Goal: Task Accomplishment & Management: Complete application form

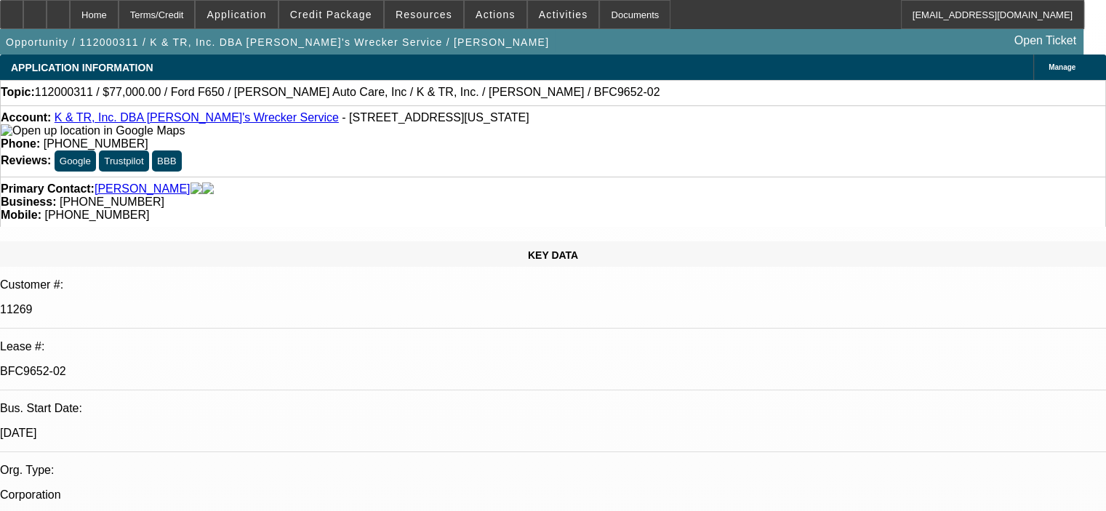
select select "0"
select select "6"
select select "0"
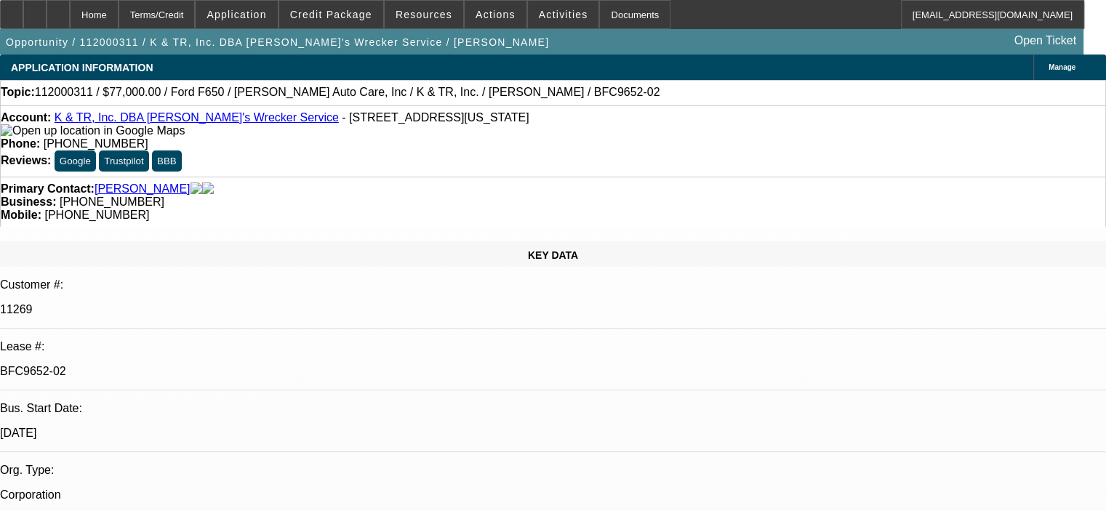
select select "0"
select select "6"
select select "0"
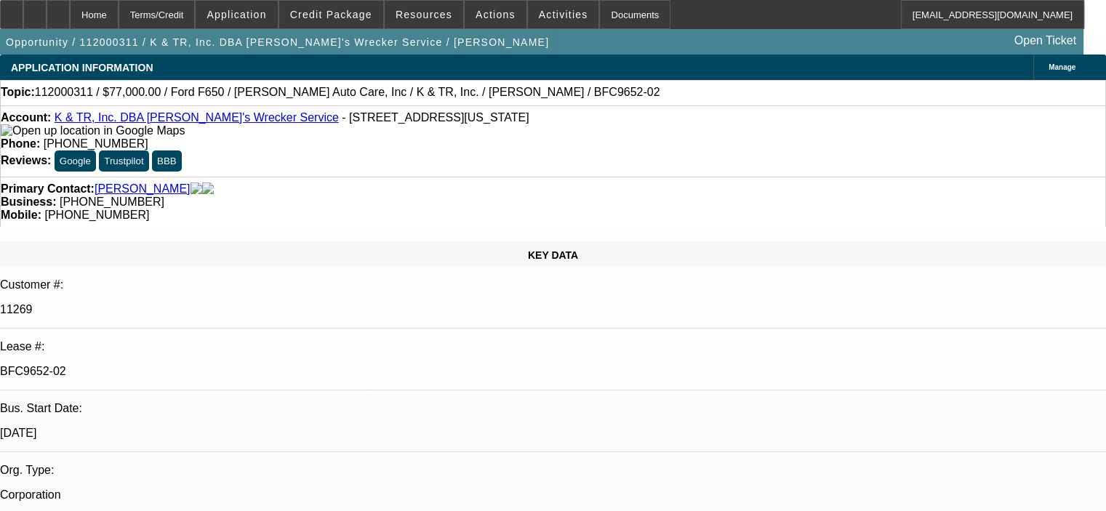
select select "0"
select select "6"
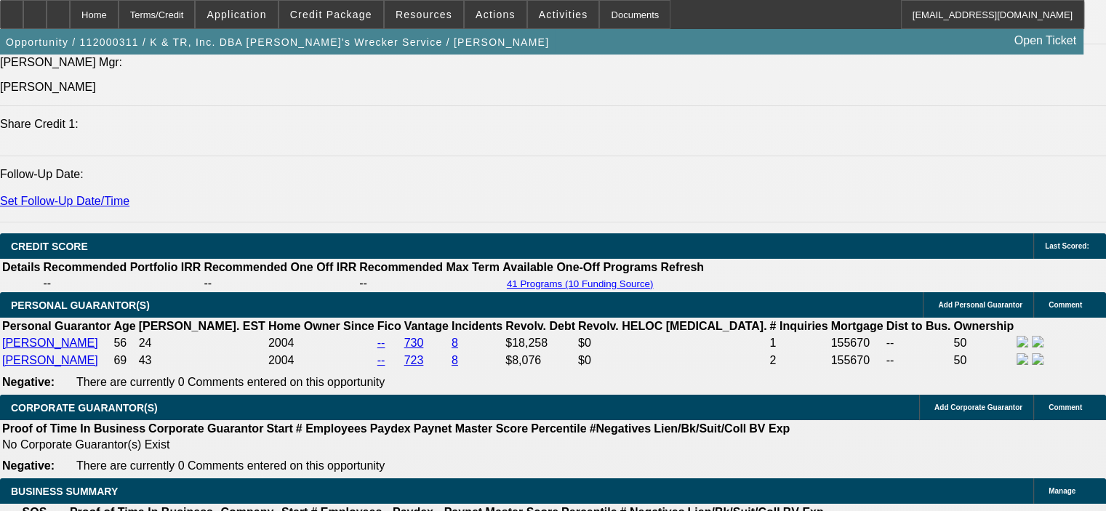
scroll to position [2108, 0]
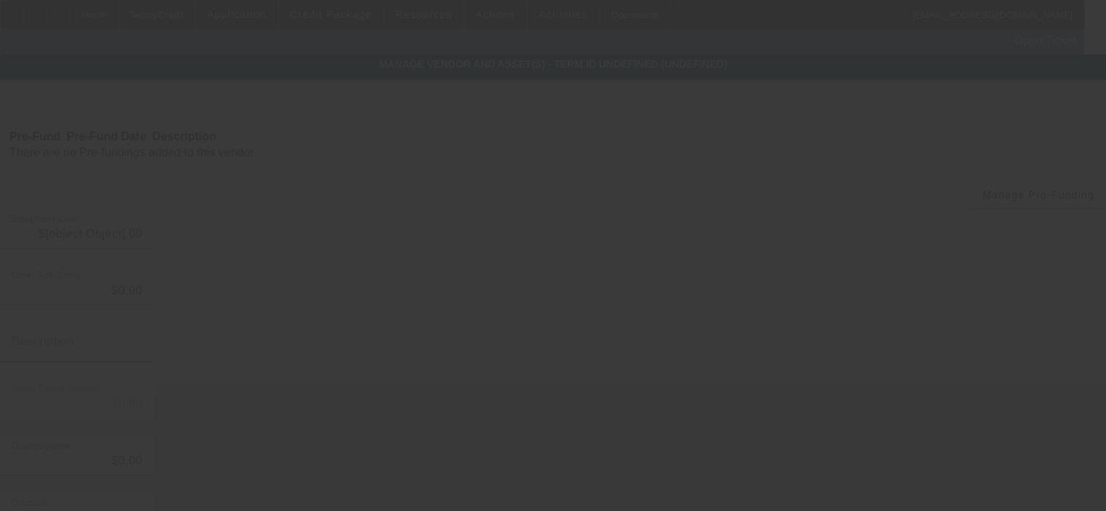
type input "$77,000.00"
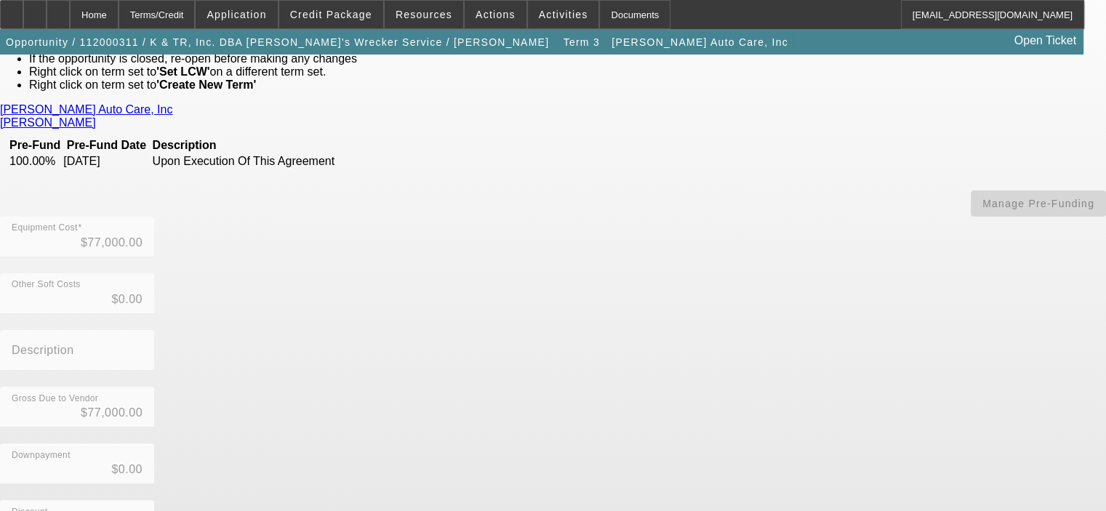
scroll to position [263, 0]
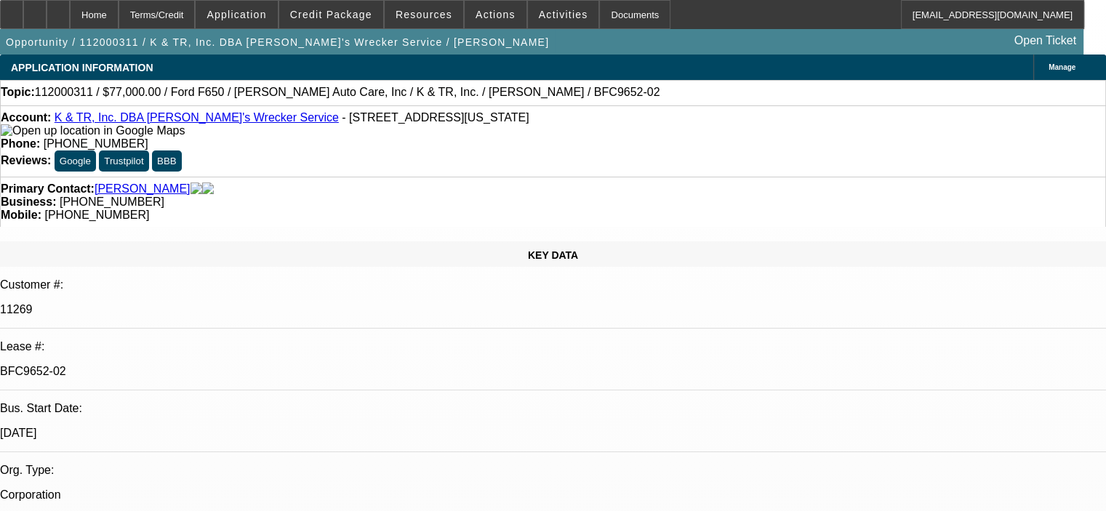
select select "0"
select select "6"
select select "0"
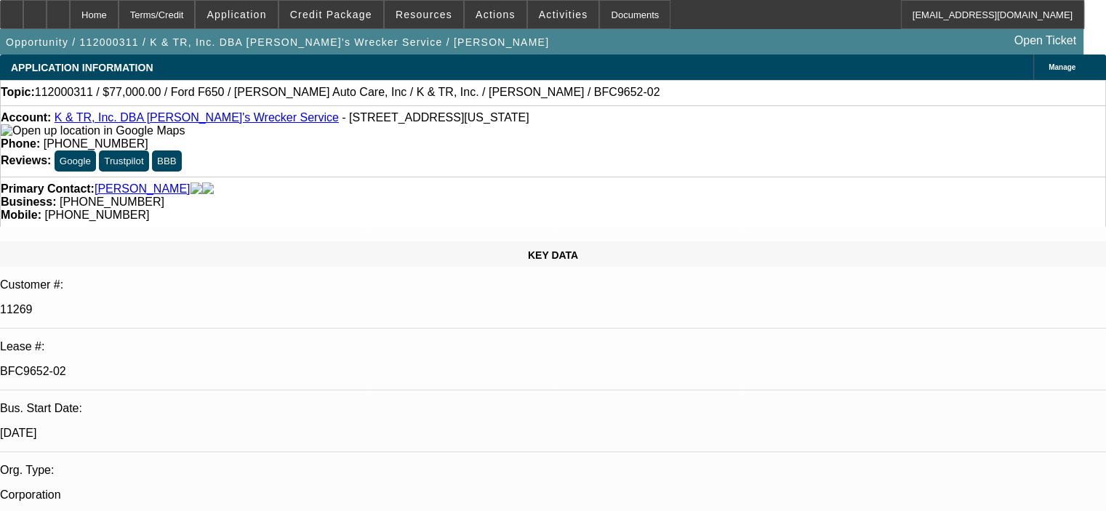
select select "0"
select select "6"
select select "0"
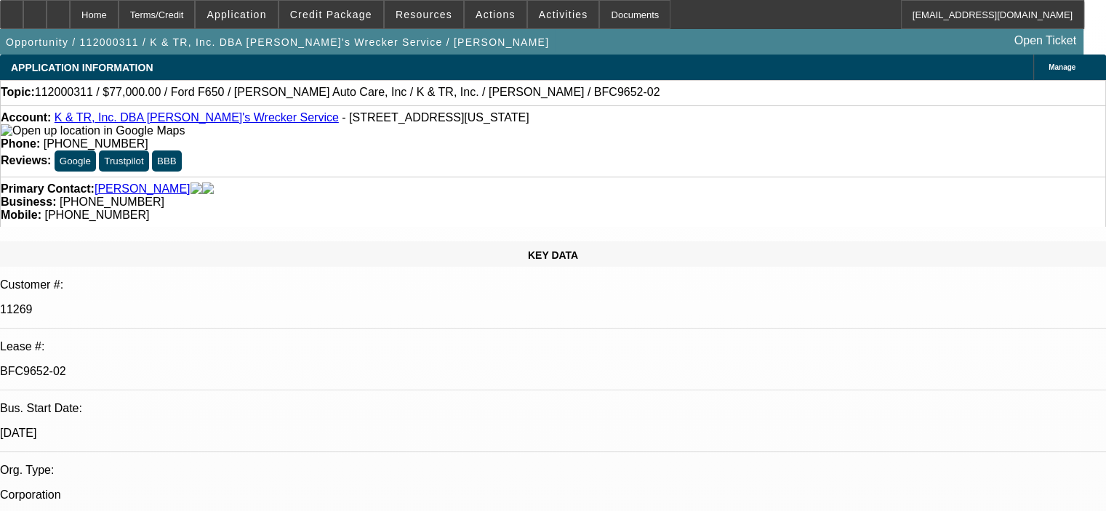
select select "0"
select select "6"
click at [350, 20] on span "Credit Package" at bounding box center [331, 15] width 82 height 12
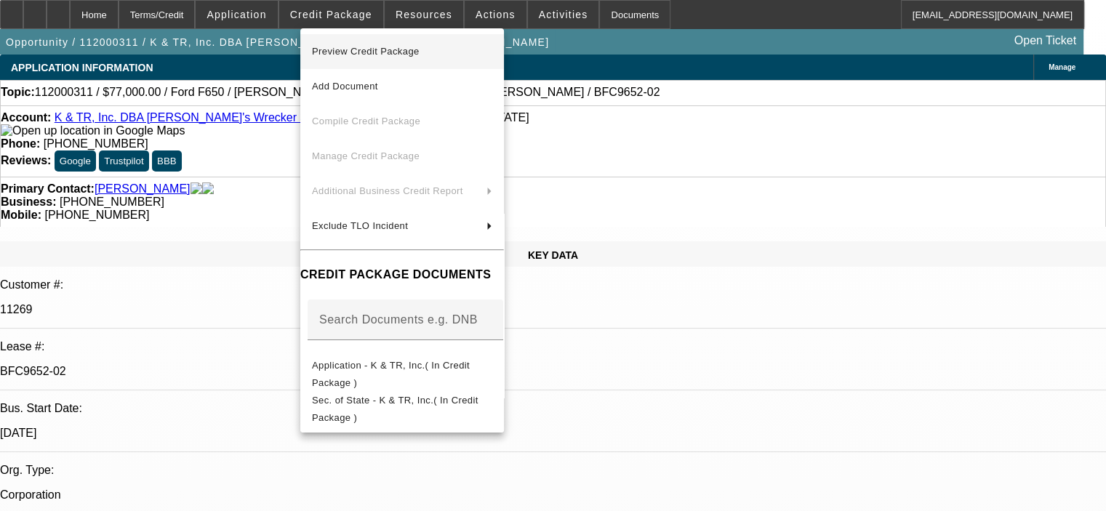
click at [361, 52] on span "Preview Credit Package" at bounding box center [366, 51] width 108 height 11
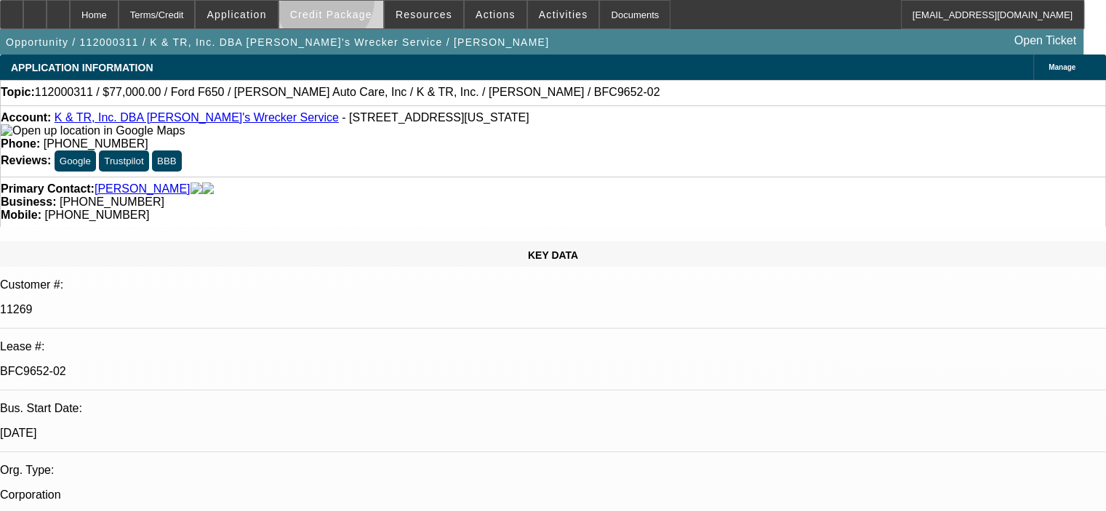
click at [345, 3] on span at bounding box center [331, 14] width 104 height 35
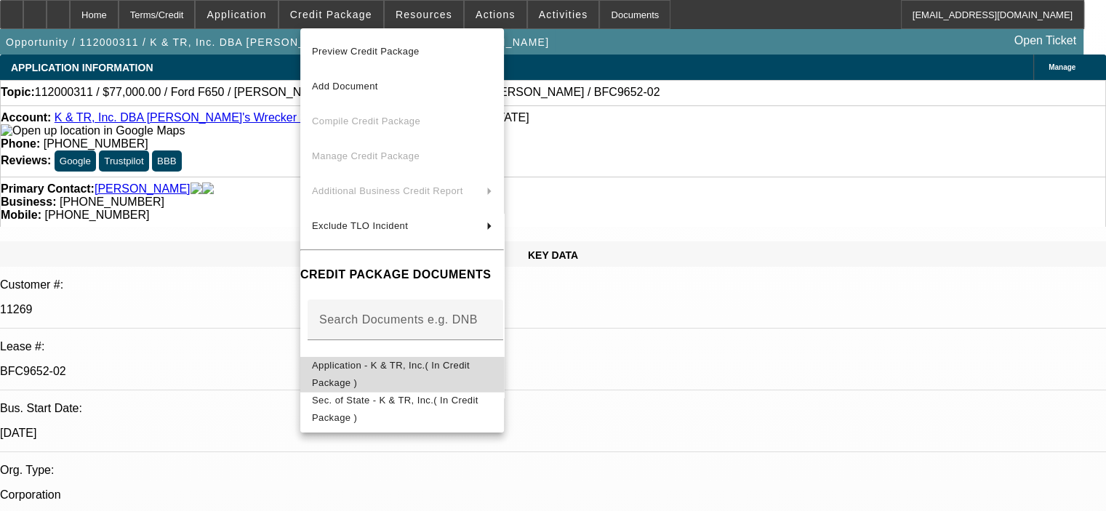
click at [402, 377] on span "Application - K & TR, Inc.( In Credit Package )" at bounding box center [402, 374] width 180 height 35
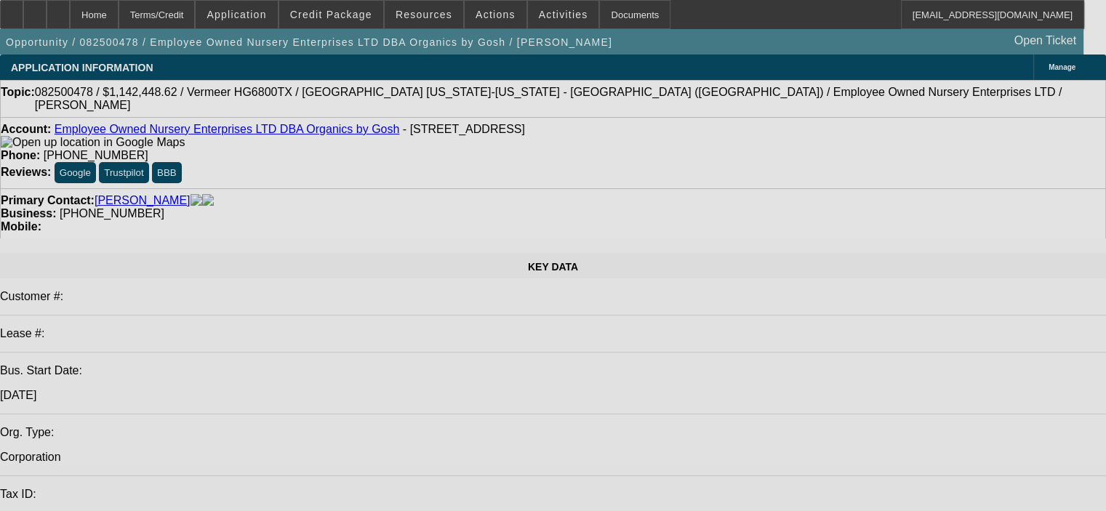
select select "0.1"
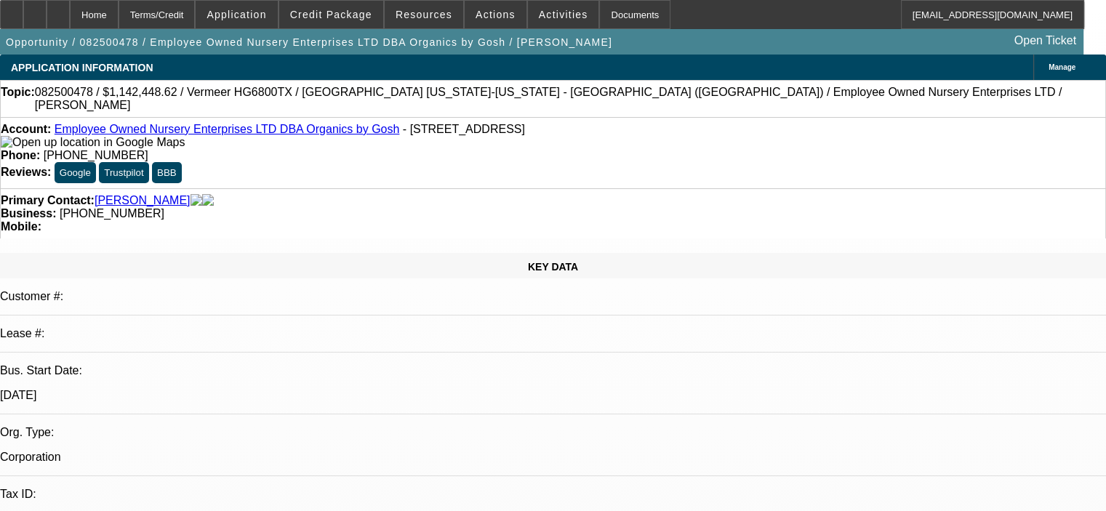
select select "0"
select select "6"
select select "0.1"
select select "0"
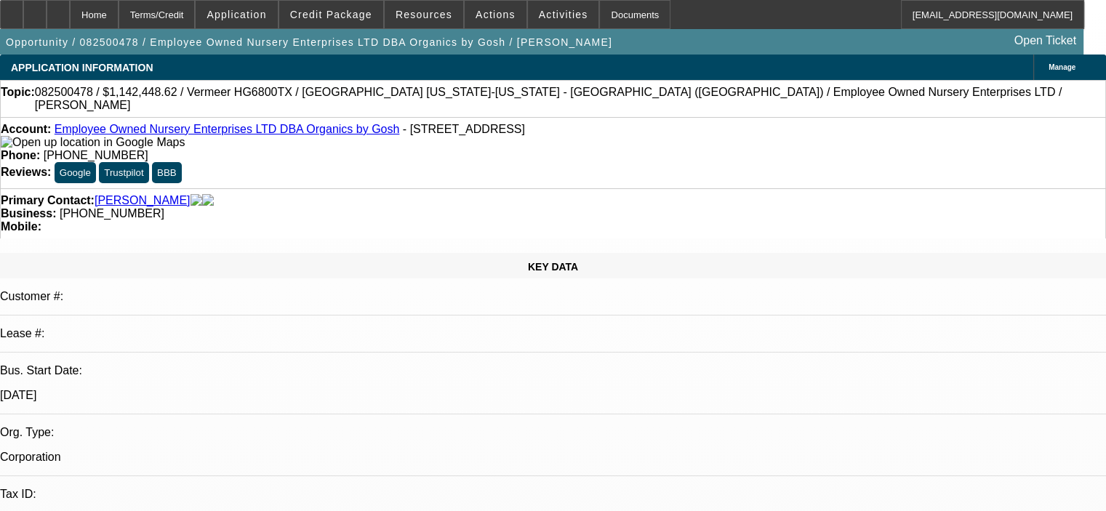
select select "0"
select select "6"
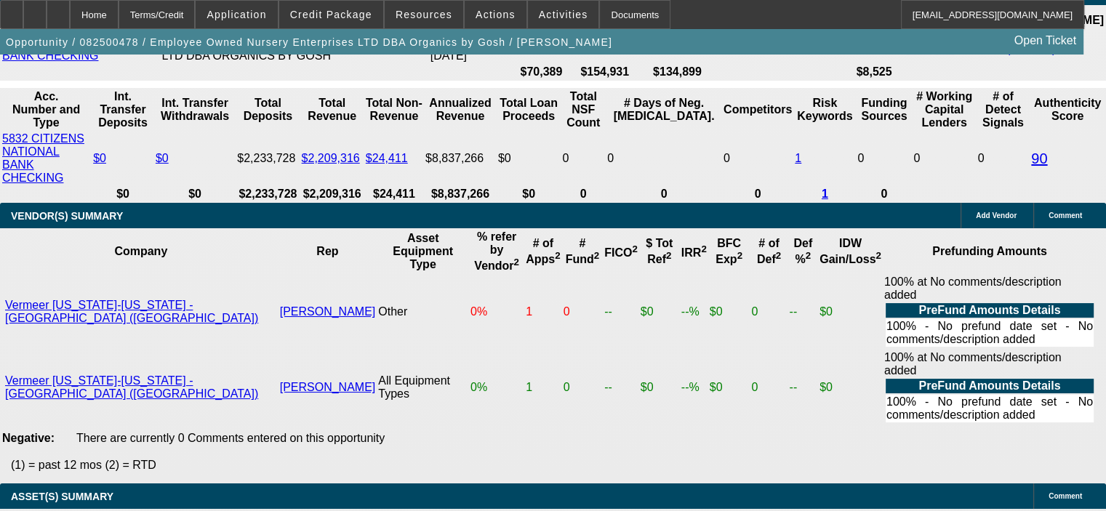
scroll to position [2763, 0]
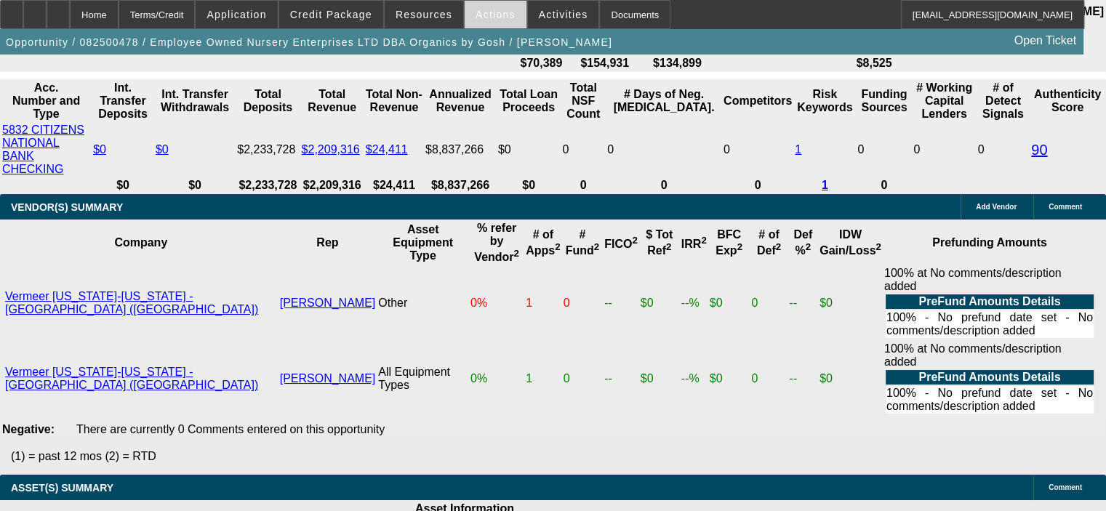
click at [475, 9] on span "Actions" at bounding box center [495, 15] width 40 height 12
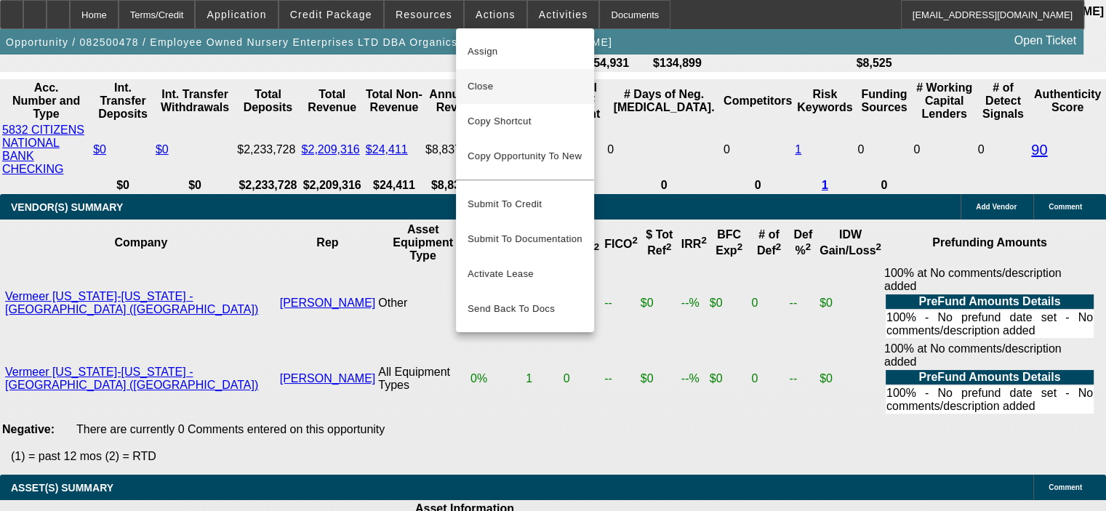
click at [526, 84] on span "Close" at bounding box center [524, 86] width 115 height 17
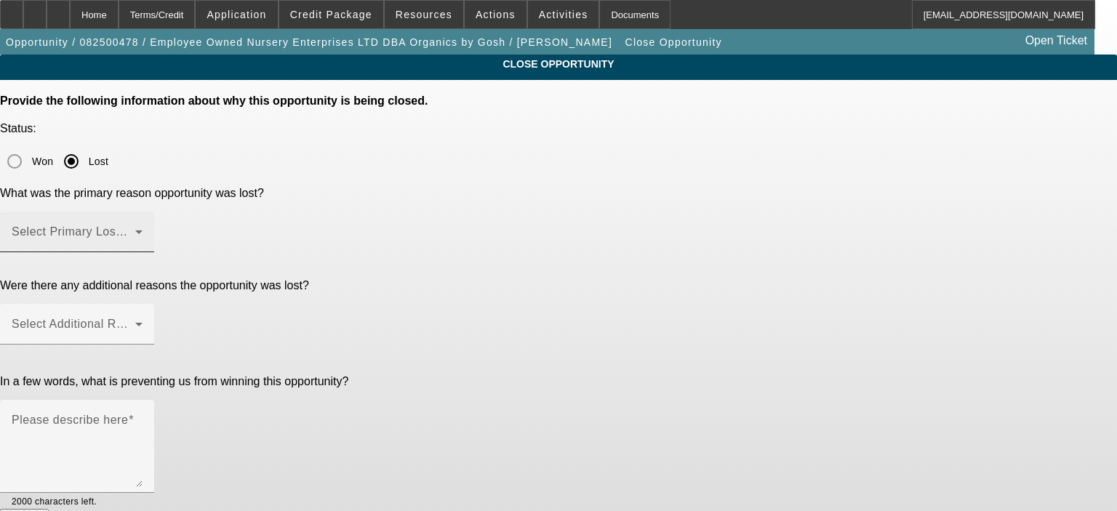
click at [135, 229] on span at bounding box center [74, 237] width 124 height 17
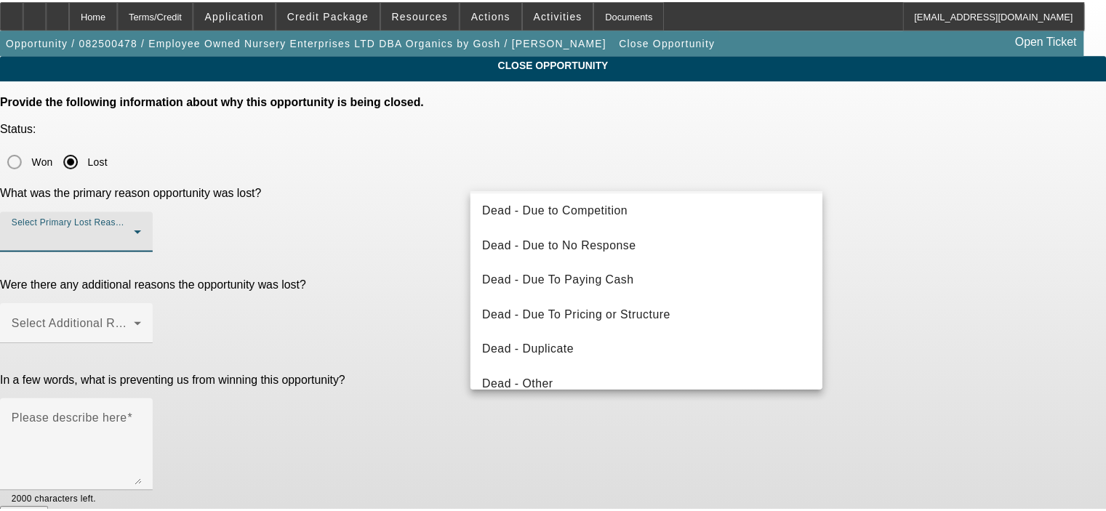
scroll to position [9, 0]
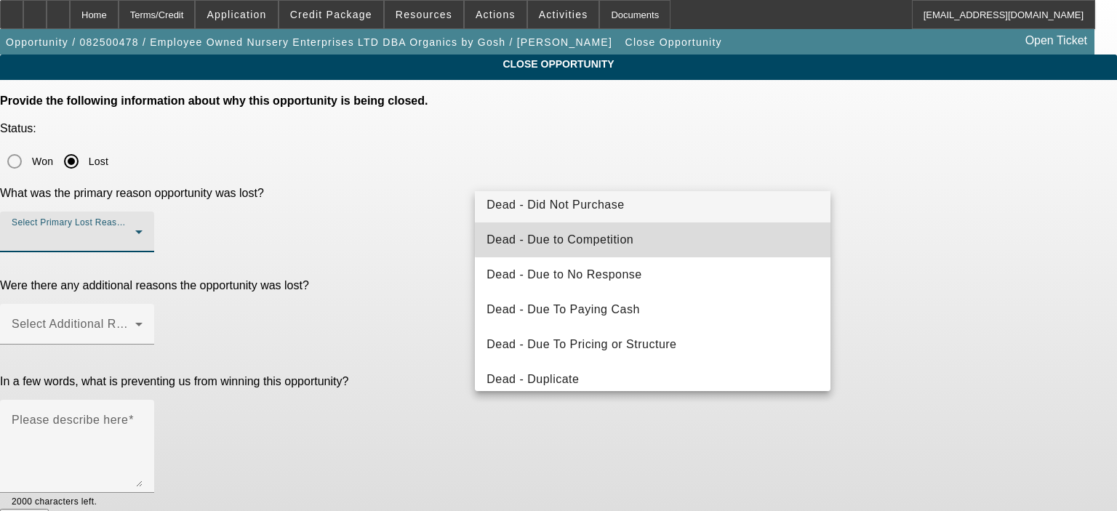
click at [686, 236] on mat-option "Dead - Due to Competition" at bounding box center [653, 239] width 356 height 35
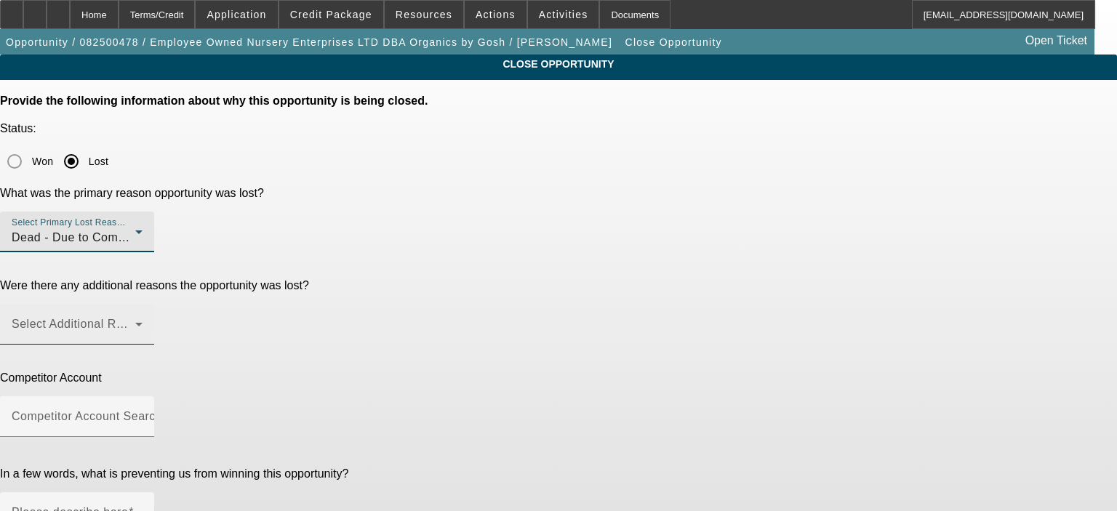
click at [135, 321] on span at bounding box center [74, 329] width 124 height 17
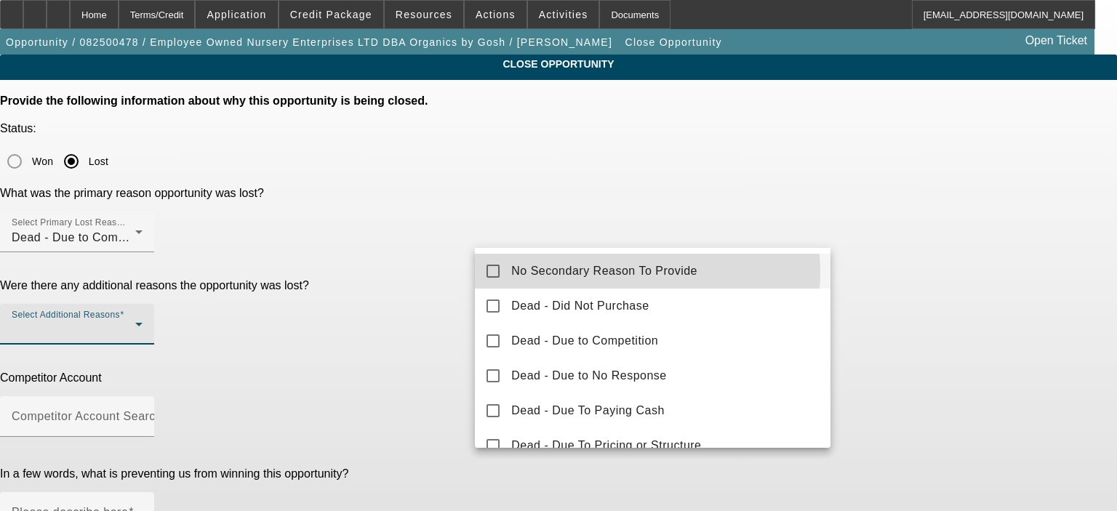
click at [629, 273] on span "No Secondary Reason To Provide" at bounding box center [604, 270] width 186 height 17
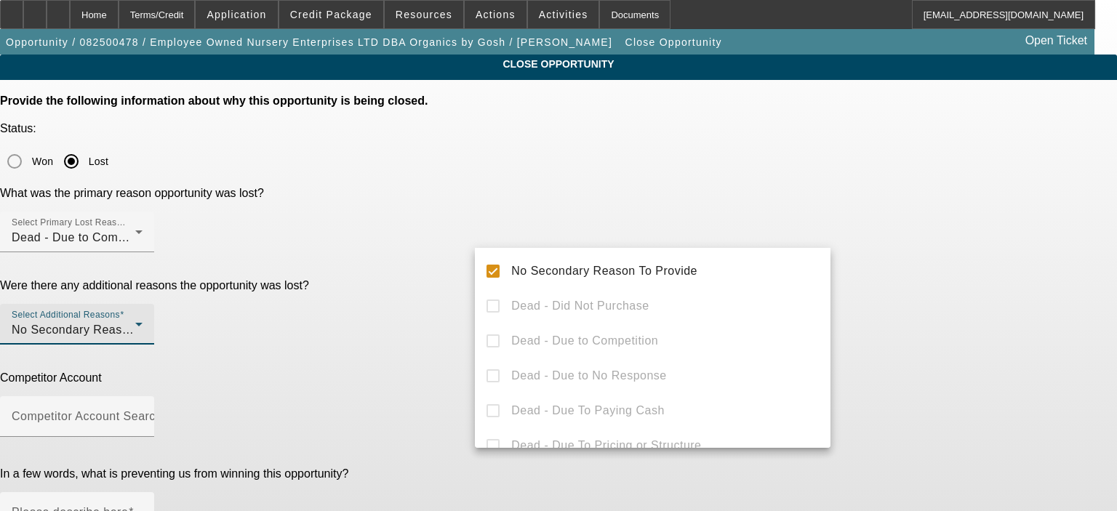
click at [911, 297] on div at bounding box center [558, 255] width 1117 height 511
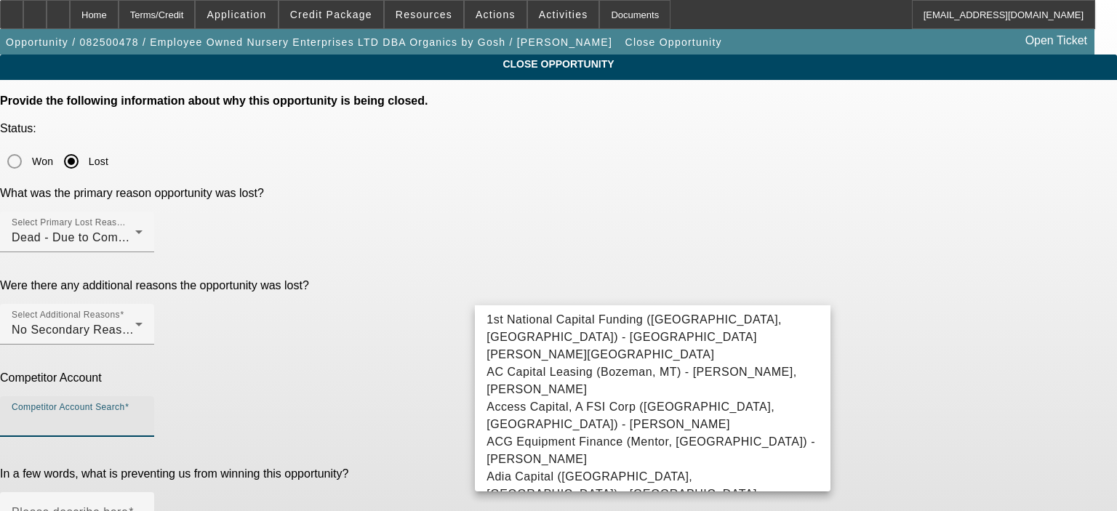
click at [142, 414] on input "Competitor Account Search" at bounding box center [77, 422] width 131 height 17
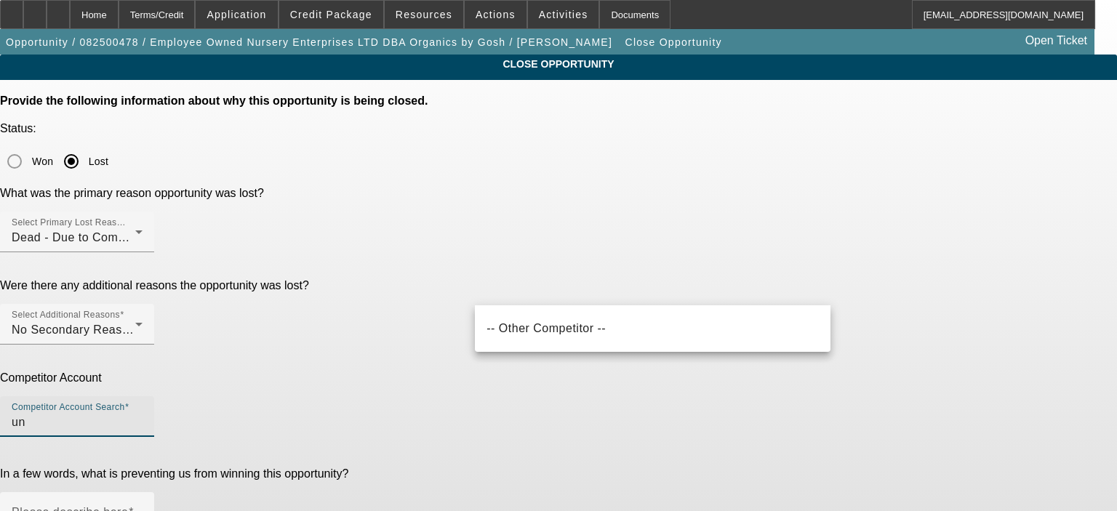
type input "u"
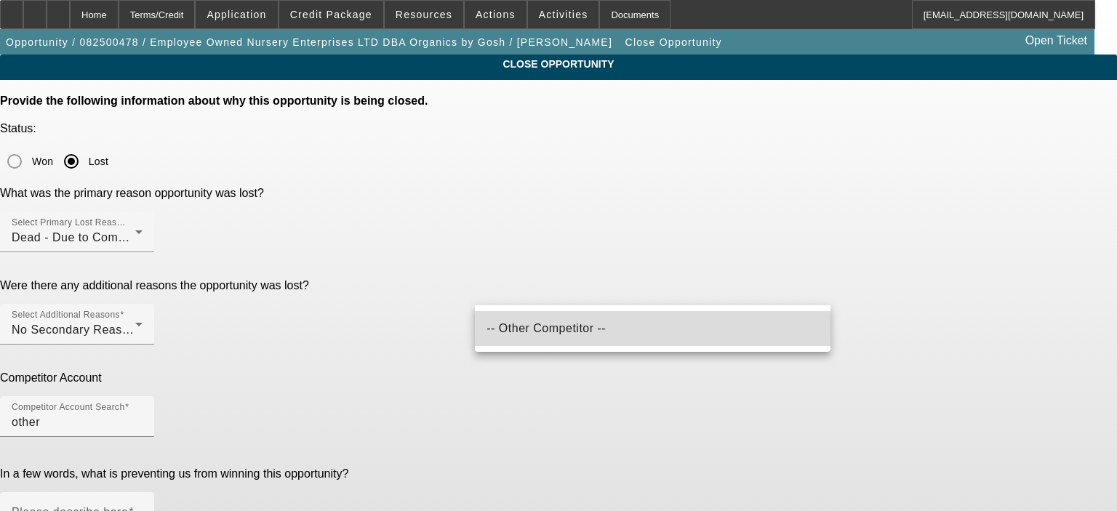
click at [580, 332] on mat-option "-- Other Competitor --" at bounding box center [653, 328] width 356 height 35
type input "-- Other Competitor --"
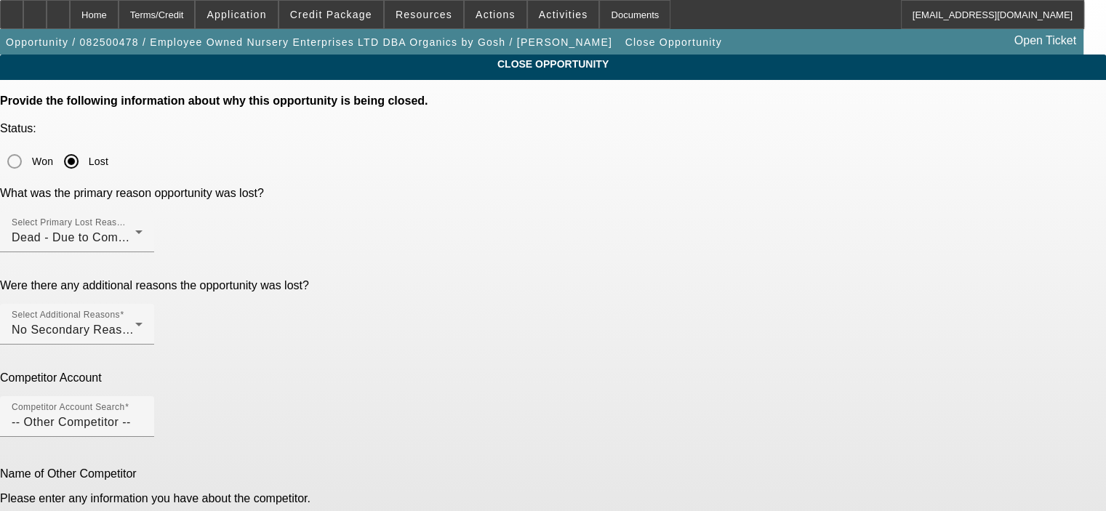
type input "N"
type input "Undisclosed"
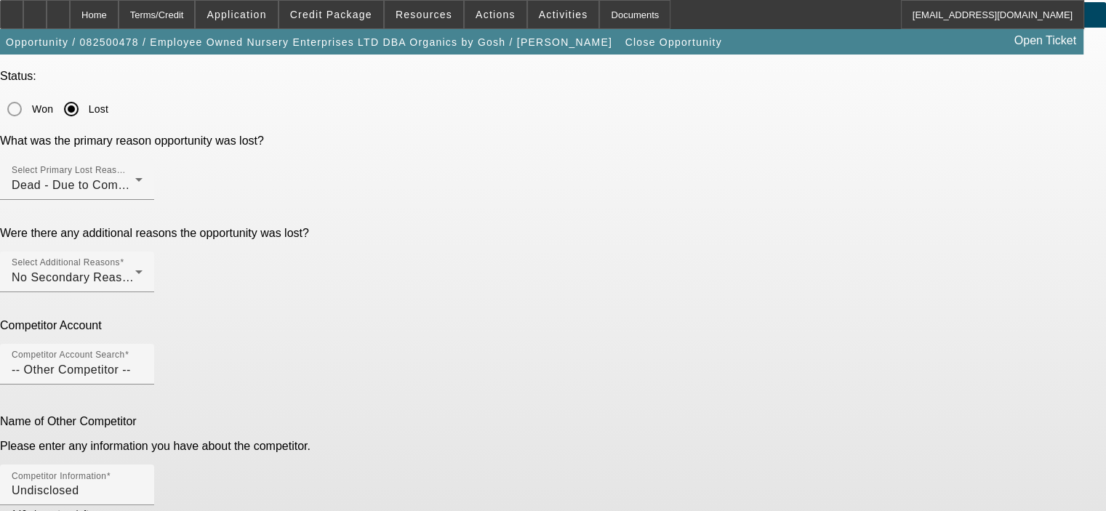
type textarea "We would not submit to LEAF for a contingent approval without additional docume…"
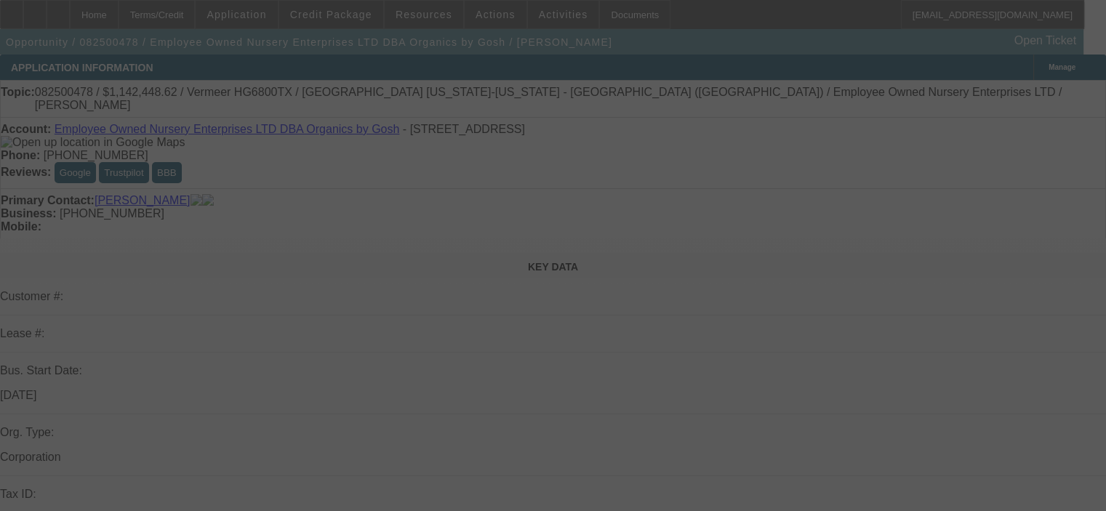
select select "0.1"
select select "0"
select select "6"
select select "0.1"
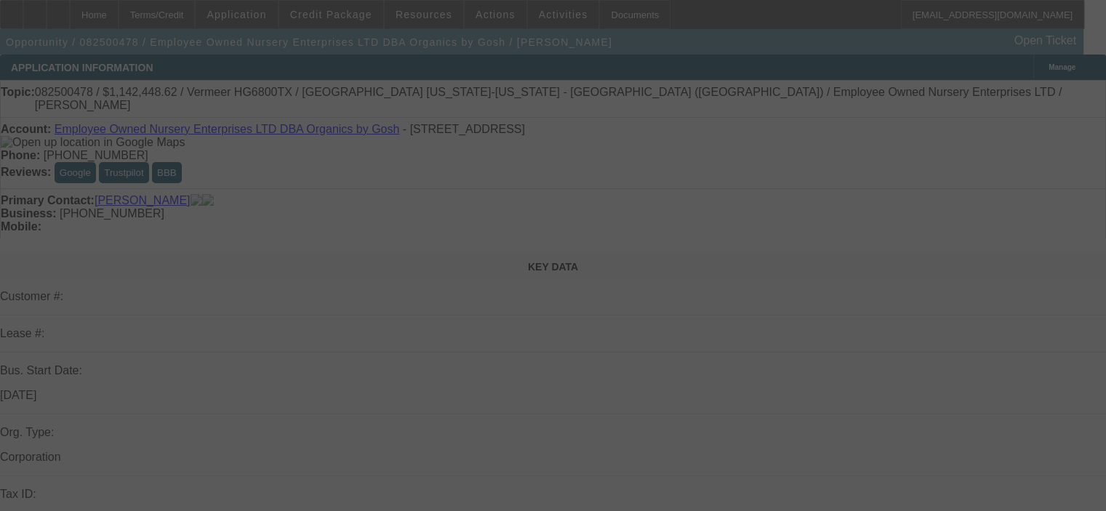
select select "0"
select select "6"
select select "0.2"
select select "2"
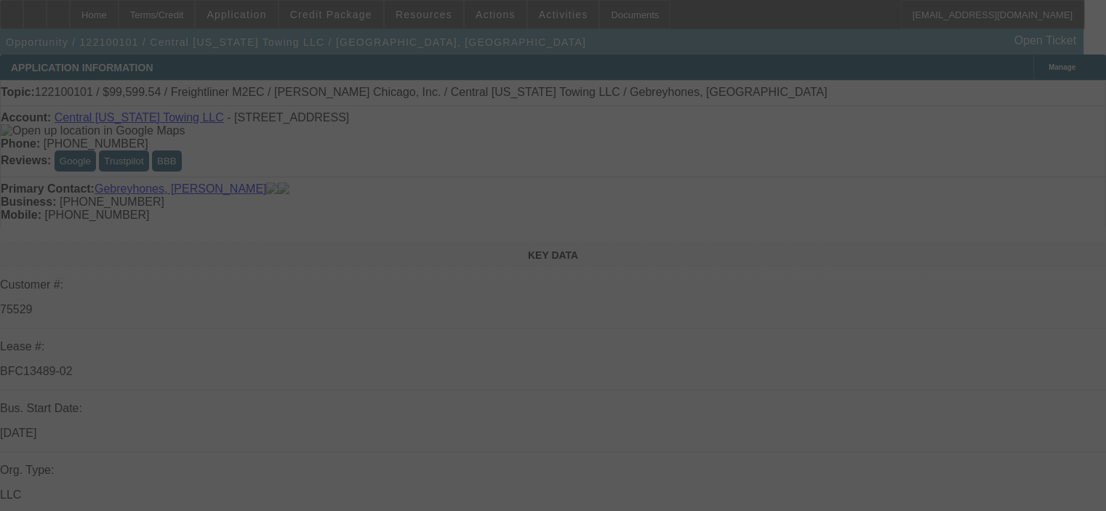
select select "2"
select select "0"
select select "6"
select select "0.2"
select select "2"
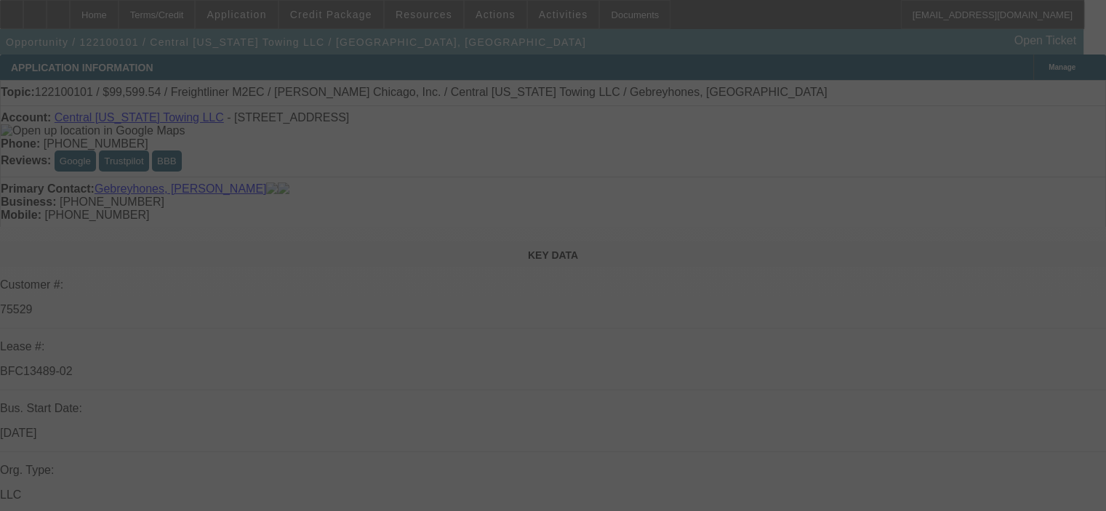
select select "2"
select select "0"
select select "6"
select select "0.2"
select select "2"
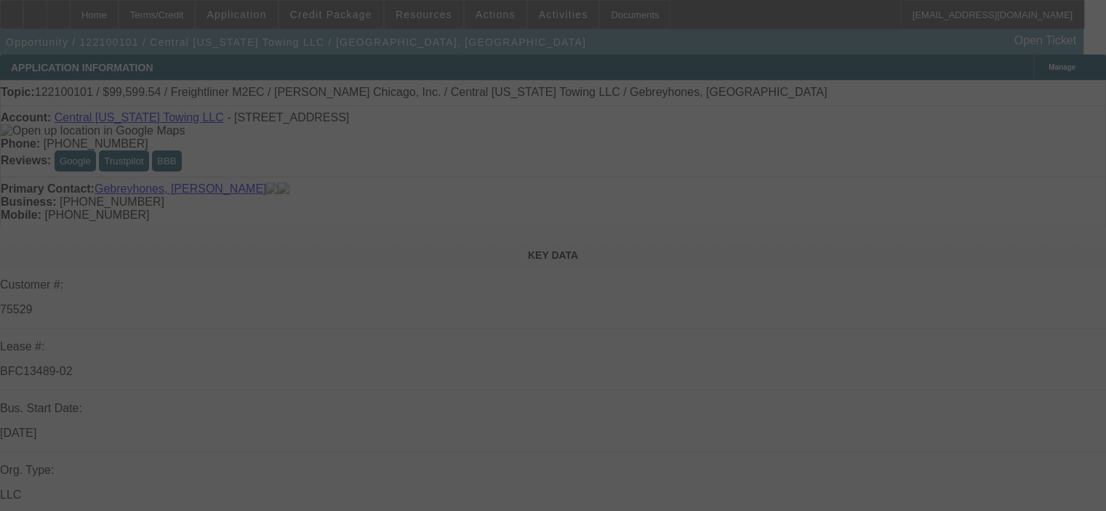
select select "2"
select select "0"
select select "6"
select select "0.2"
select select "2"
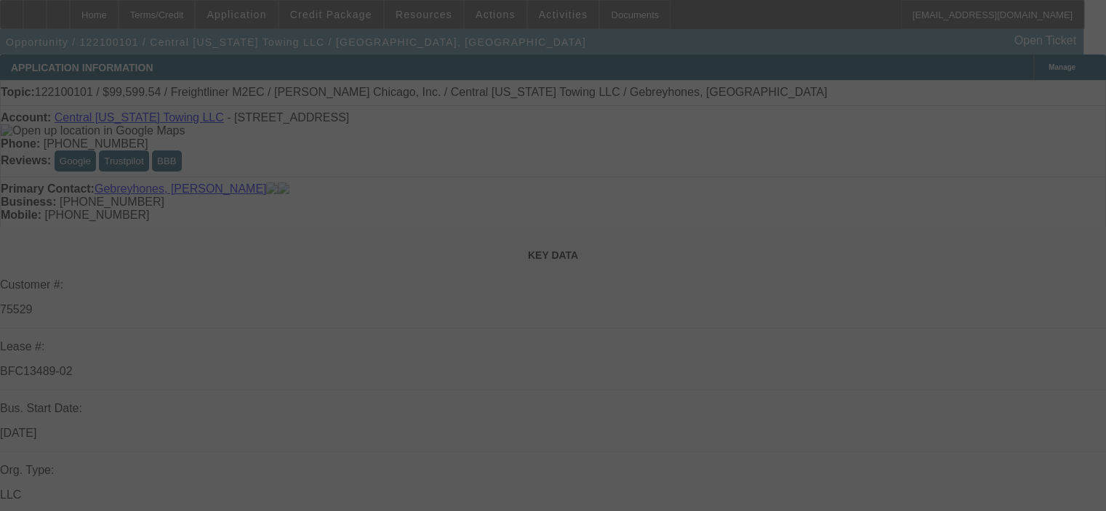
select select "2"
select select "0"
select select "6"
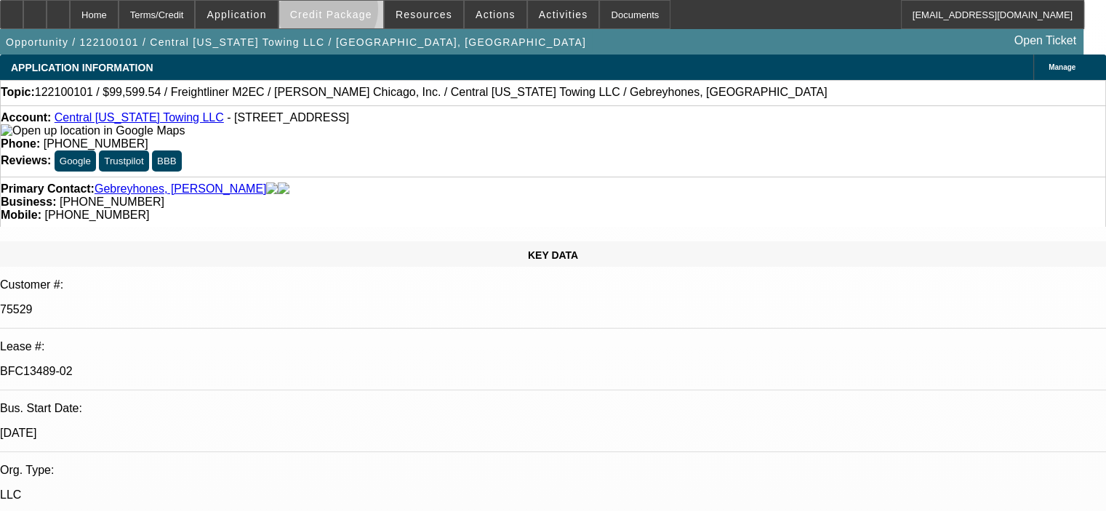
click at [349, 12] on span "Credit Package" at bounding box center [331, 15] width 82 height 12
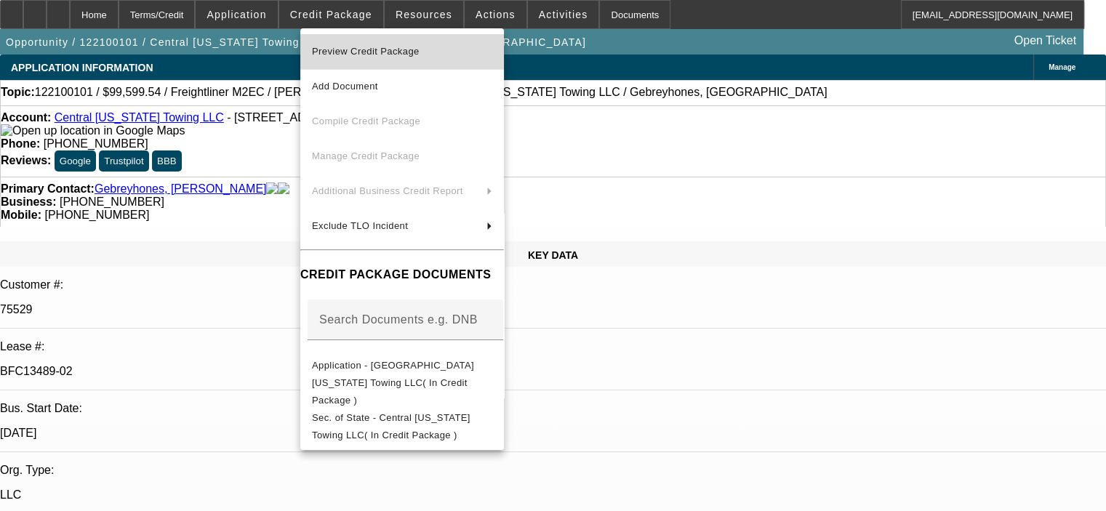
click at [377, 49] on span "Preview Credit Package" at bounding box center [366, 51] width 108 height 11
